Goal: Information Seeking & Learning: Understand process/instructions

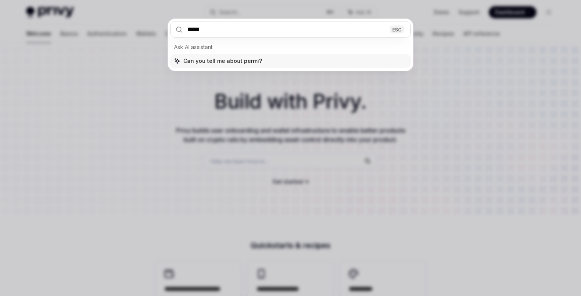
type input "******"
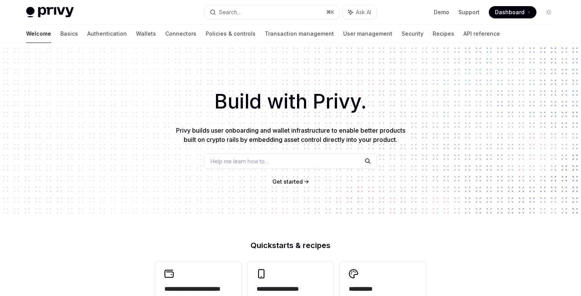
type textarea "*"
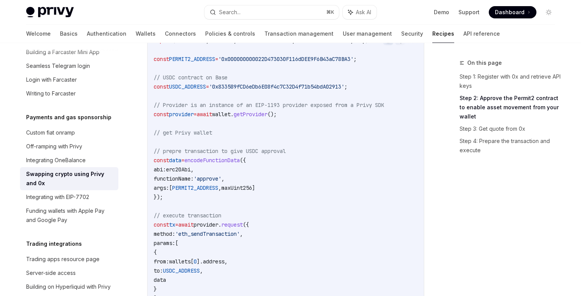
scroll to position [295, 0]
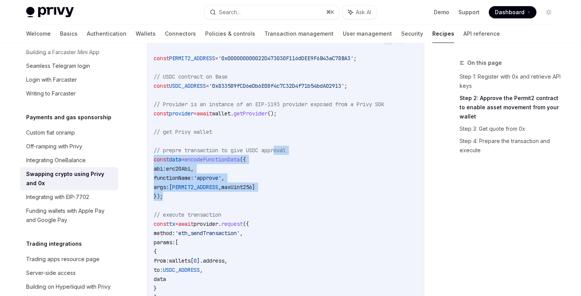
drag, startPoint x: 281, startPoint y: 199, endPoint x: 278, endPoint y: 149, distance: 50.0
click at [278, 149] on code "import { maxUint256 , erc20Abi , encodeFunctionData , createPublicClient , http…" at bounding box center [287, 173] width 267 height 276
click at [278, 149] on span "// prepre transaction to give USDC approval" at bounding box center [220, 150] width 132 height 7
drag, startPoint x: 272, startPoint y: 139, endPoint x: 255, endPoint y: 201, distance: 64.7
click at [255, 201] on code "import { maxUint256 , erc20Abi , encodeFunctionData , createPublicClient , http…" at bounding box center [287, 173] width 267 height 276
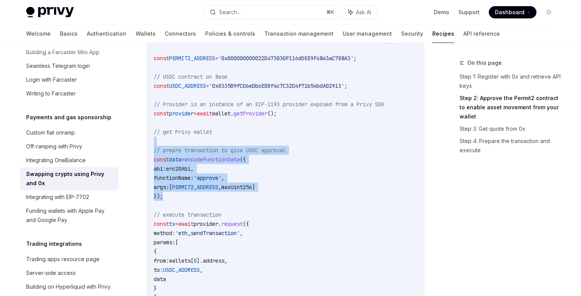
click at [255, 201] on code "import { maxUint256 , erc20Abi , encodeFunctionData , createPublicClient , http…" at bounding box center [287, 173] width 267 height 276
drag, startPoint x: 255, startPoint y: 201, endPoint x: 253, endPoint y: 141, distance: 60.3
click at [253, 141] on code "import { maxUint256 , erc20Abi , encodeFunctionData , createPublicClient , http…" at bounding box center [287, 173] width 267 height 276
drag, startPoint x: 253, startPoint y: 141, endPoint x: 253, endPoint y: 205, distance: 64.1
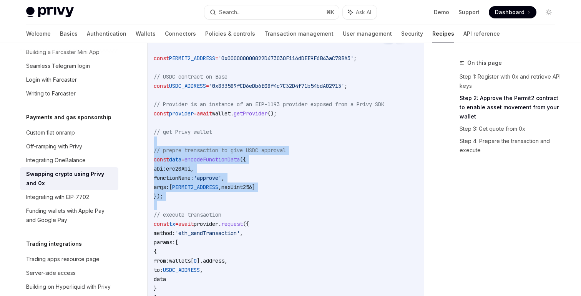
click at [253, 205] on code "import { maxUint256 , erc20Abi , encodeFunctionData , createPublicClient , http…" at bounding box center [287, 173] width 267 height 276
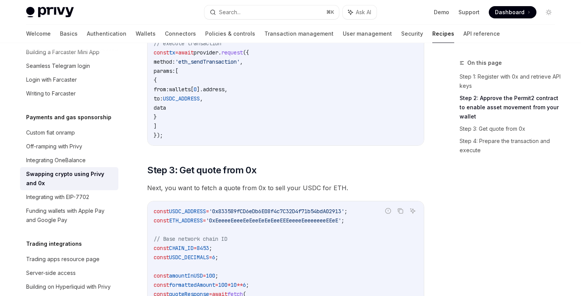
scroll to position [469, 0]
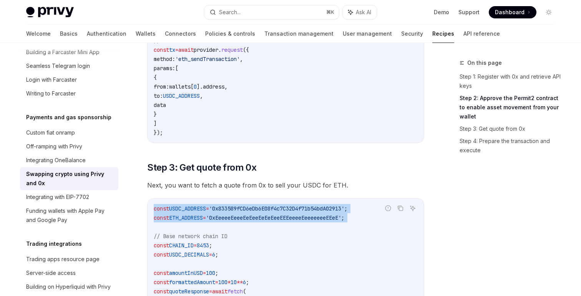
drag, startPoint x: 256, startPoint y: 207, endPoint x: 257, endPoint y: 229, distance: 22.3
click at [257, 229] on div "const USDC_ADDRESS = '0x833589fCD6eDb6E08f4c7C32D4f71b54bdA02913' ; const ETH_A…" at bounding box center [285, 287] width 276 height 177
click at [257, 229] on code "const USDC_ADDRESS = '0x833589fCD6eDb6E08f4c7C32D4f71b54bdA02913' ; const ETH_A…" at bounding box center [372, 287] width 436 height 166
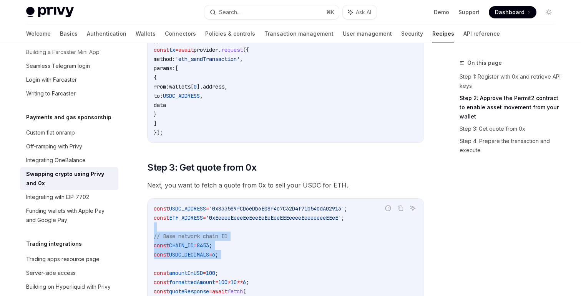
drag, startPoint x: 257, startPoint y: 229, endPoint x: 256, endPoint y: 258, distance: 28.8
click at [256, 258] on code "const USDC_ADDRESS = '0x833589fCD6eDb6E08f4c7C32D4f71b54bdA02913' ; const ETH_A…" at bounding box center [372, 287] width 436 height 166
drag, startPoint x: 256, startPoint y: 258, endPoint x: 256, endPoint y: 291, distance: 33.4
click at [256, 291] on code "const USDC_ADDRESS = '0x833589fCD6eDb6E08f4c7C32D4f71b54bdA02913' ; const ETH_A…" at bounding box center [372, 287] width 436 height 166
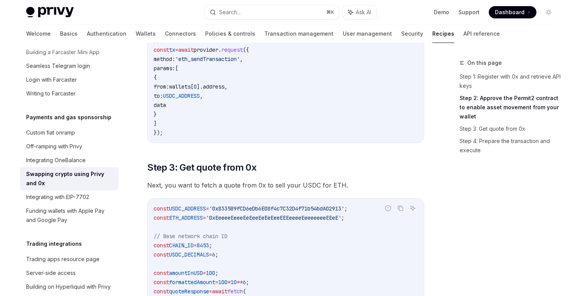
click at [243, 291] on span "fetch" at bounding box center [234, 291] width 15 height 7
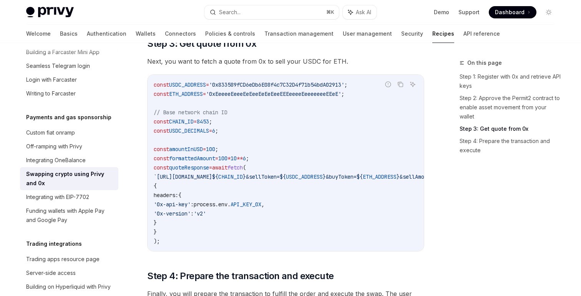
scroll to position [594, 0]
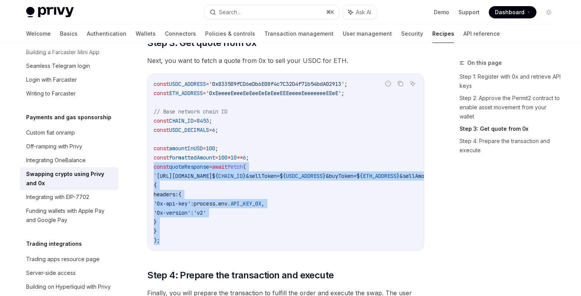
drag, startPoint x: 231, startPoint y: 244, endPoint x: 151, endPoint y: 171, distance: 107.9
click at [151, 171] on div "const USDC_ADDRESS = '0x833589fCD6eDb6E08f4c7C32D4f71b54bdA02913' ; const ETH_A…" at bounding box center [285, 162] width 276 height 177
drag, startPoint x: 151, startPoint y: 171, endPoint x: 163, endPoint y: 229, distance: 59.2
click at [163, 229] on div "const USDC_ADDRESS = '0x833589fCD6eDb6E08f4c7C32D4f71b54bdA02913' ; const ETH_A…" at bounding box center [285, 162] width 276 height 177
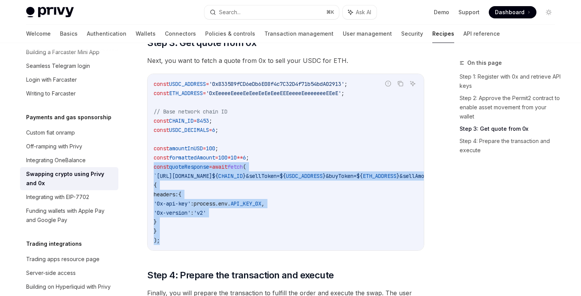
click at [163, 229] on code "const USDC_ADDRESS = '0x833589fCD6eDb6E08f4c7C32D4f71b54bdA02913' ; const ETH_A…" at bounding box center [372, 162] width 436 height 166
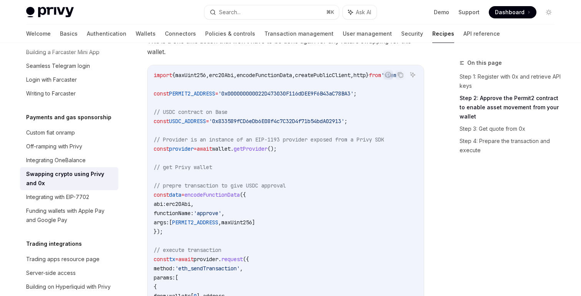
scroll to position [242, 0]
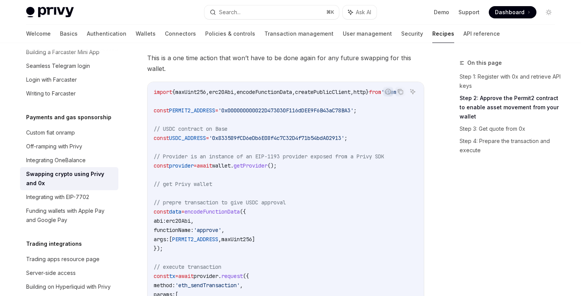
click at [233, 95] on span "erc20Abi" at bounding box center [221, 92] width 25 height 7
copy span "erc20Abi"
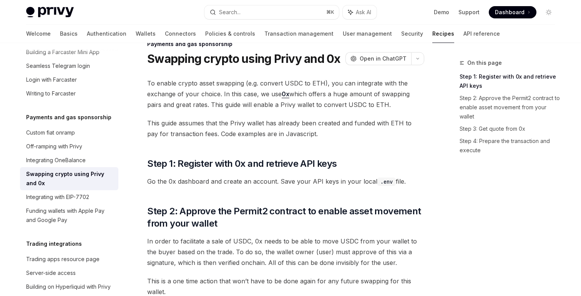
scroll to position [0, 0]
